Goal: Information Seeking & Learning: Compare options

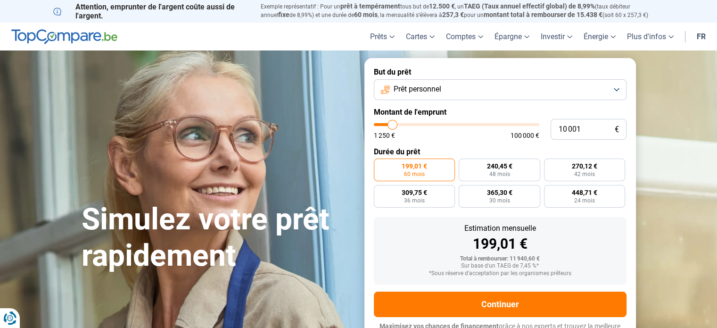
click at [464, 88] on button "Prêt personnel" at bounding box center [500, 89] width 253 height 21
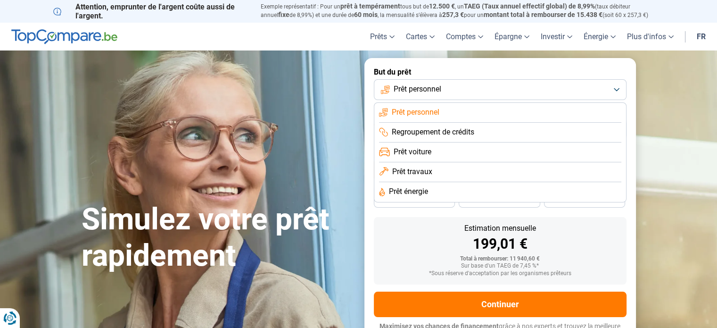
click at [441, 133] on span "Regroupement de crédits" at bounding box center [433, 132] width 82 height 10
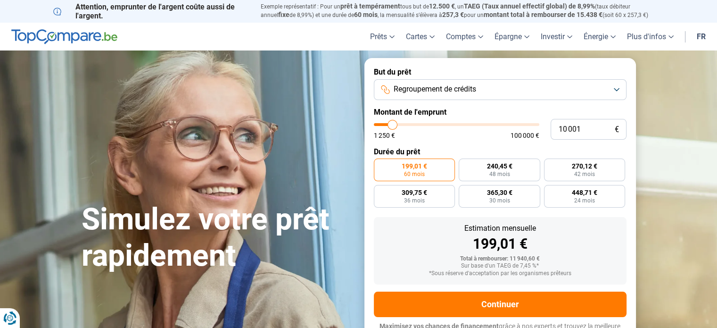
scroll to position [13, 0]
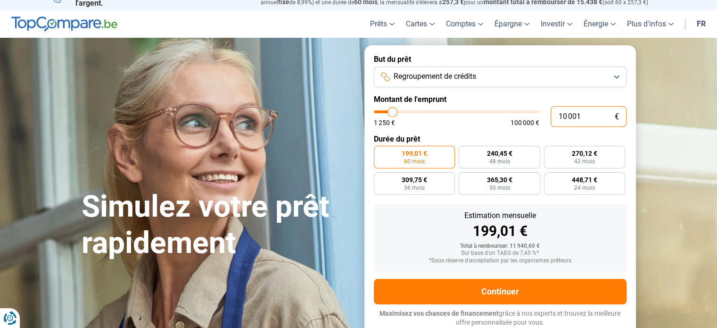
drag, startPoint x: 583, startPoint y: 116, endPoint x: 548, endPoint y: 119, distance: 34.5
click at [548, 119] on div "10 001 € 1 250 € 100 000 €" at bounding box center [500, 116] width 253 height 21
type input "4"
type input "1250"
type input "40"
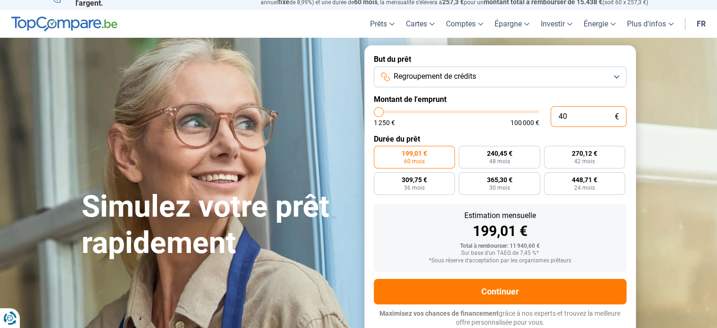
type input "1250"
type input "400"
type input "1250"
type input "4 000"
type input "4000"
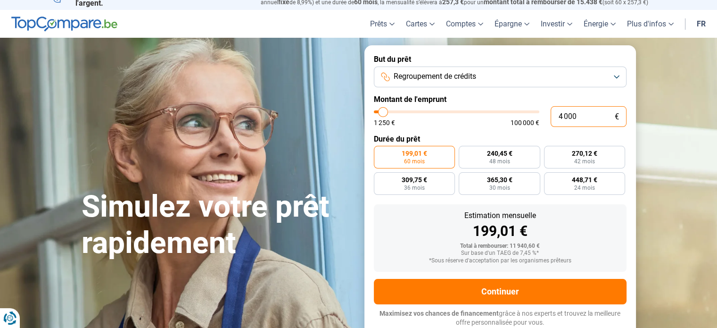
radio input "true"
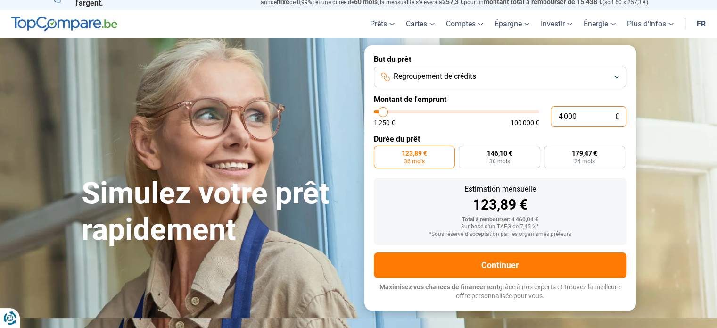
scroll to position [0, 0]
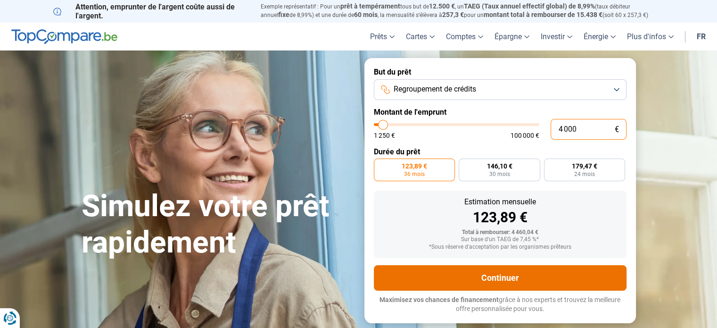
type input "4 000"
click at [504, 282] on button "Continuer" at bounding box center [500, 277] width 253 height 25
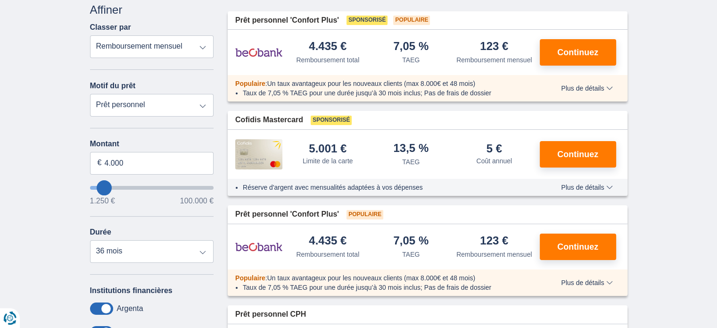
scroll to position [125, 0]
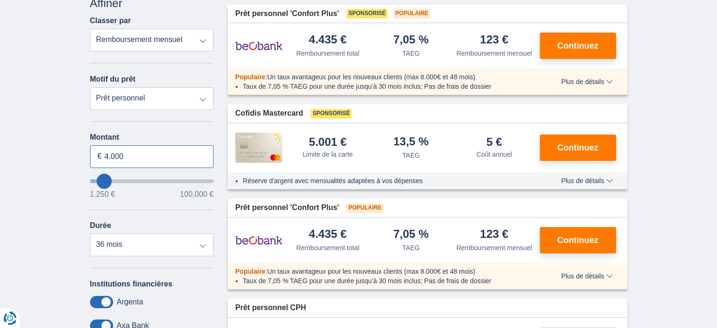
drag, startPoint x: 127, startPoint y: 155, endPoint x: 105, endPoint y: 152, distance: 22.3
click at [103, 154] on input "4.000" at bounding box center [152, 156] width 124 height 23
type input "2.000"
type input "2250"
select select "12"
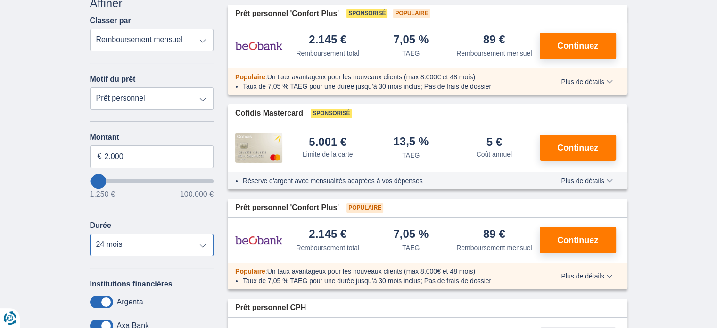
click at [90, 233] on select "12 mois 18 mois 24 mois" at bounding box center [152, 244] width 124 height 23
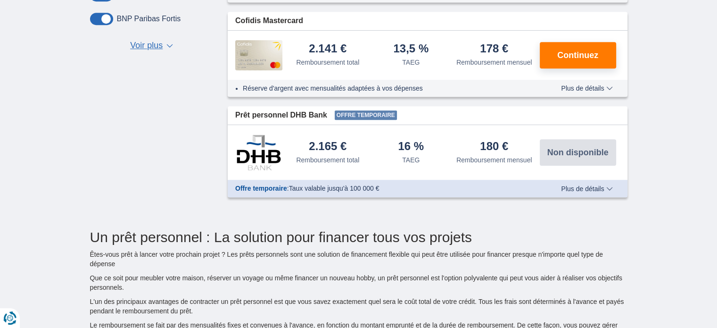
scroll to position [377, 0]
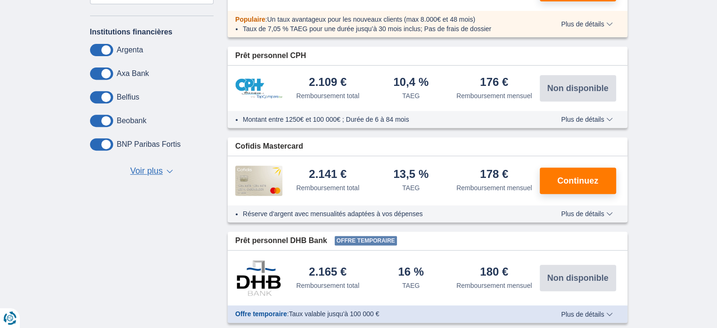
click at [160, 169] on span "Voir plus" at bounding box center [146, 171] width 33 height 12
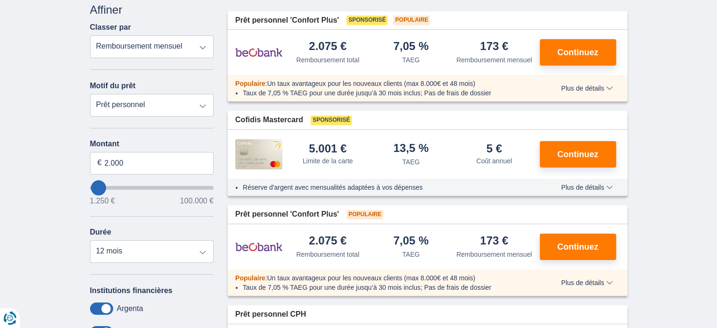
scroll to position [125, 0]
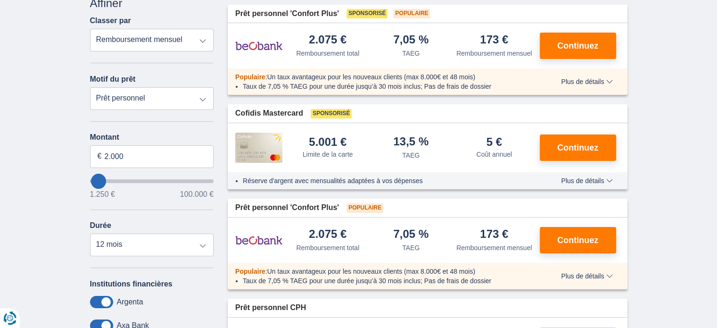
click at [581, 178] on span "Plus de détails" at bounding box center [586, 180] width 51 height 7
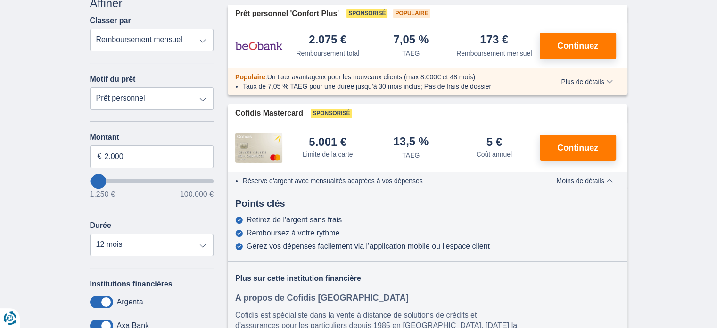
scroll to position [0, 0]
